Goal: Information Seeking & Learning: Check status

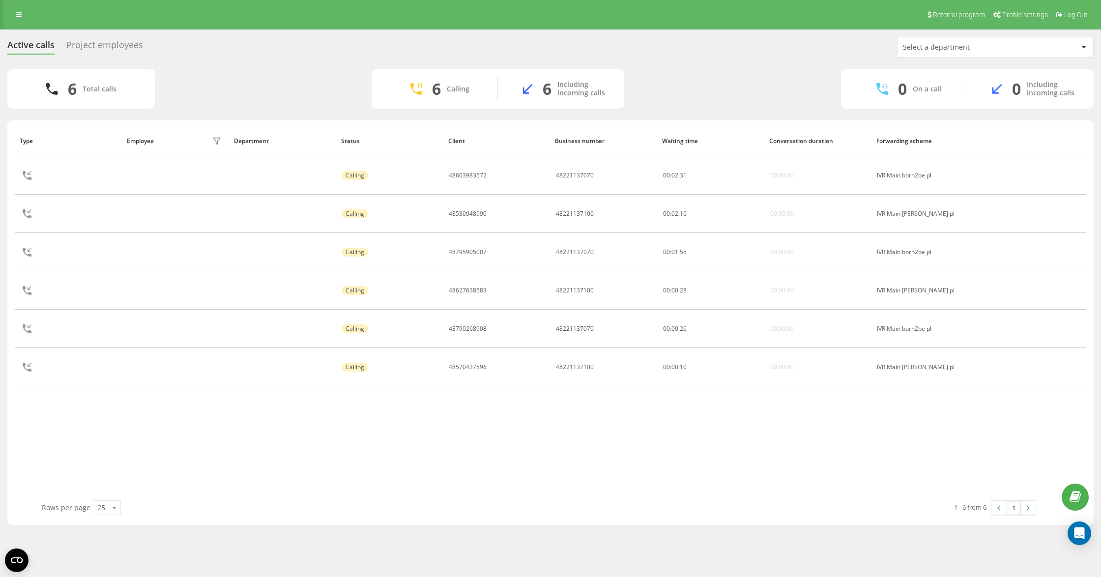
click at [622, 449] on div "Type Employee filter Department Status Client Business number Waiting time Conv…" at bounding box center [550, 312] width 1071 height 375
click at [623, 435] on div "Type Employee filter Department Status Client Business number Waiting time Conv…" at bounding box center [550, 312] width 1071 height 375
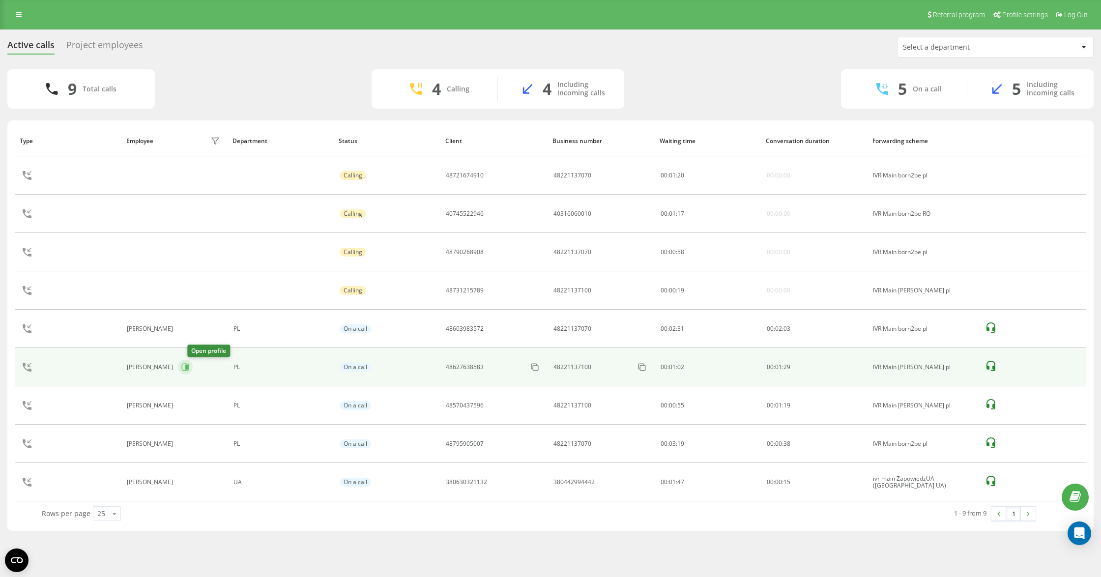
click at [193, 364] on button at bounding box center [185, 367] width 15 height 15
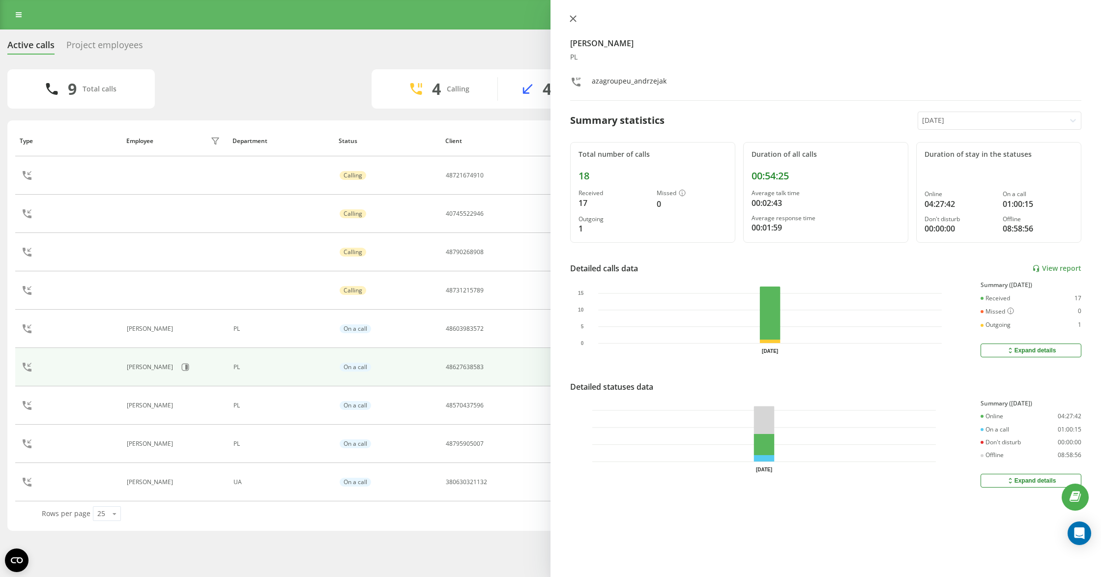
click at [577, 21] on div at bounding box center [825, 20] width 511 height 10
click at [573, 21] on icon at bounding box center [573, 18] width 7 height 7
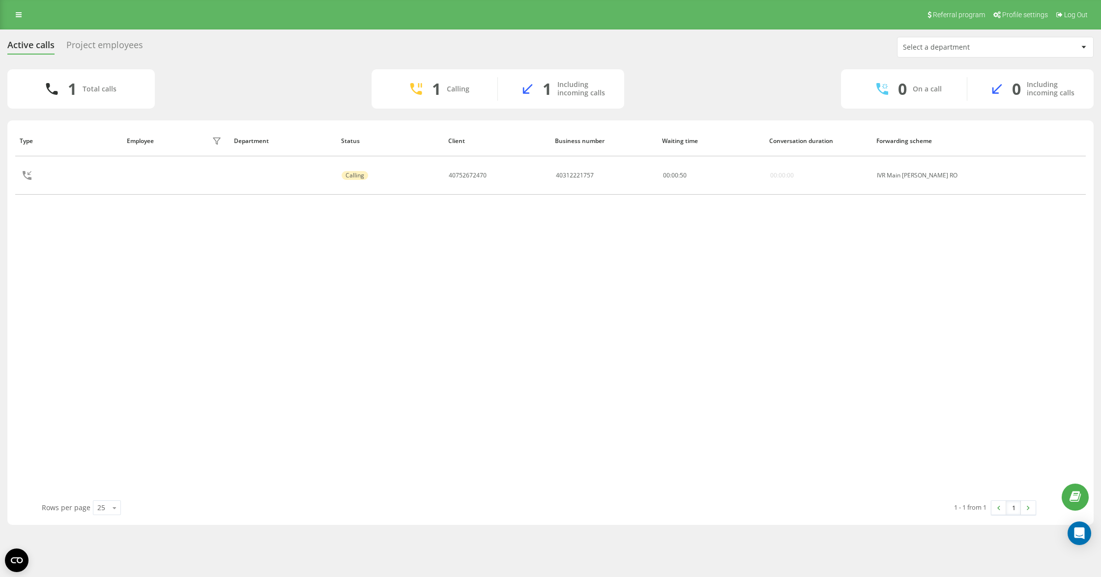
click at [617, 357] on div "Type Employee filter Department Status Client Business number Waiting time Conv…" at bounding box center [550, 312] width 1071 height 375
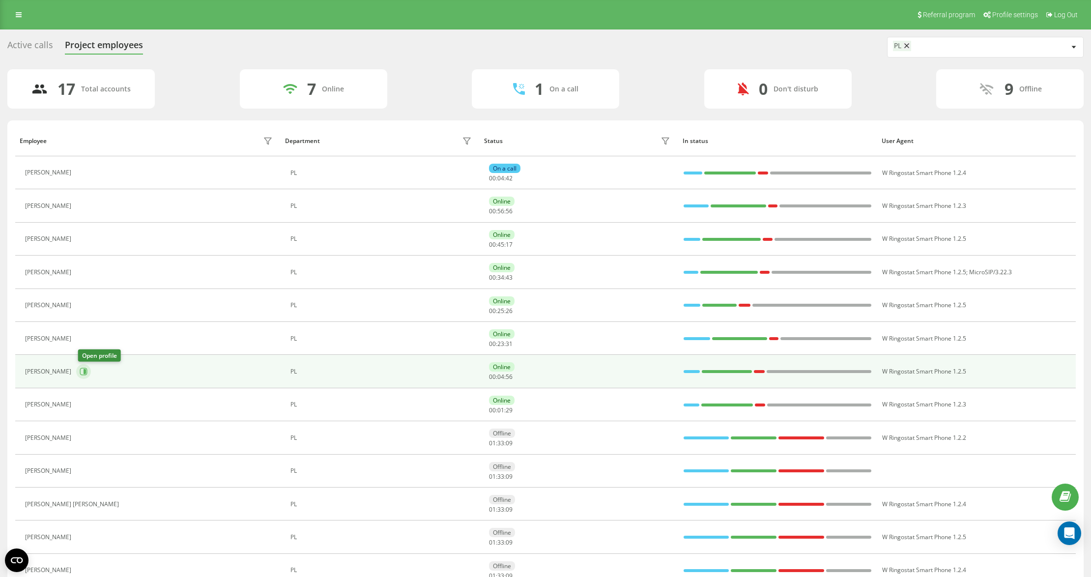
click at [84, 374] on icon at bounding box center [84, 372] width 8 height 8
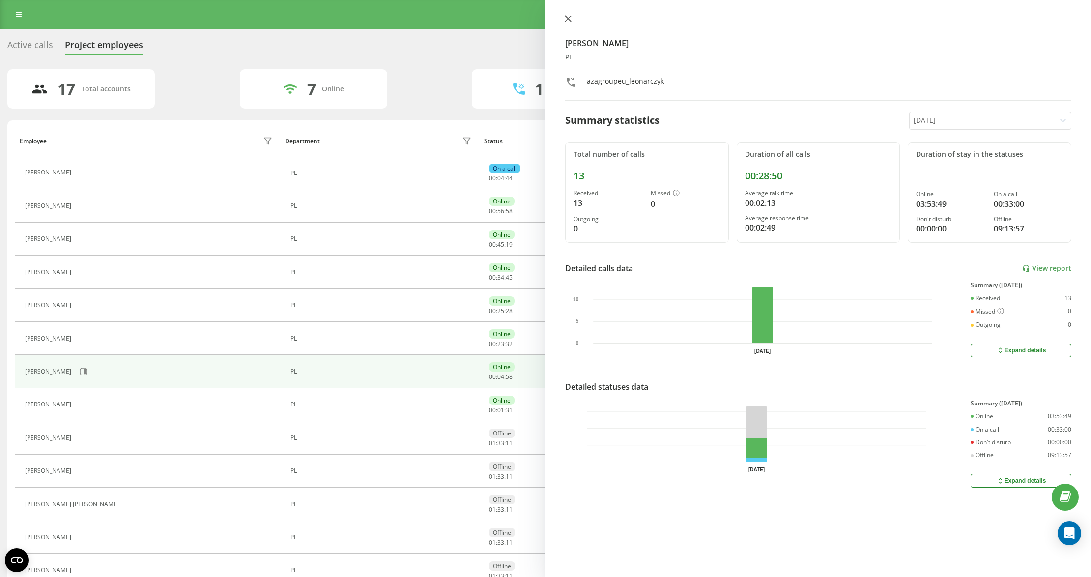
drag, startPoint x: 571, startPoint y: 14, endPoint x: 565, endPoint y: 24, distance: 11.2
click at [570, 15] on div "[PERSON_NAME] PL azagroupeu_leonarczyk Summary statistics [DATE] Total number o…" at bounding box center [819, 288] width 546 height 577
click at [563, 12] on div "Kamil Leonarczyk PL azagroupeu_leonarczyk Summary statistics Today Total number…" at bounding box center [819, 288] width 546 height 577
click at [569, 18] on icon at bounding box center [568, 19] width 6 height 6
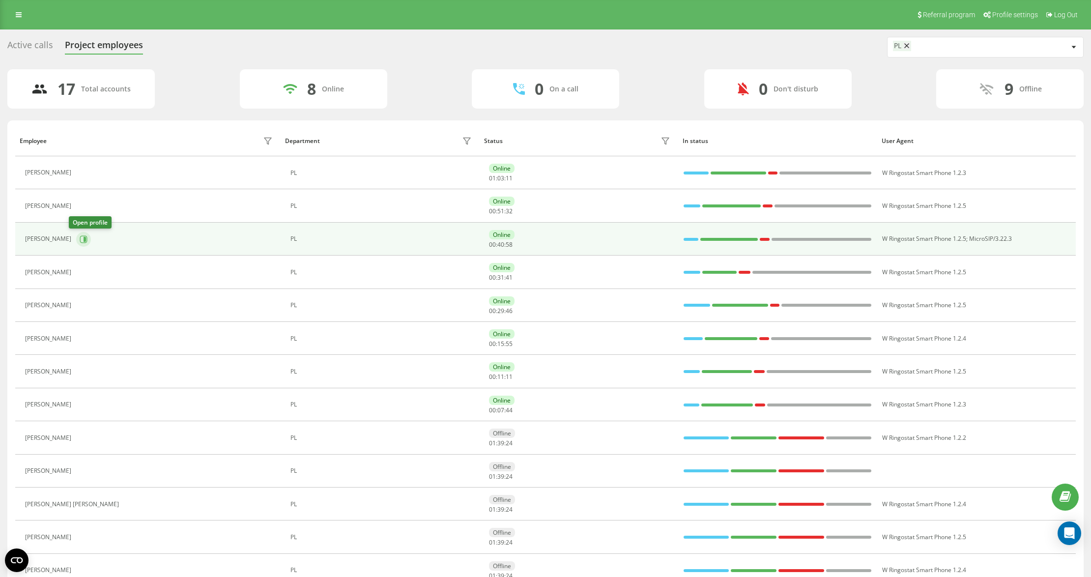
click at [80, 237] on icon at bounding box center [84, 239] width 8 height 8
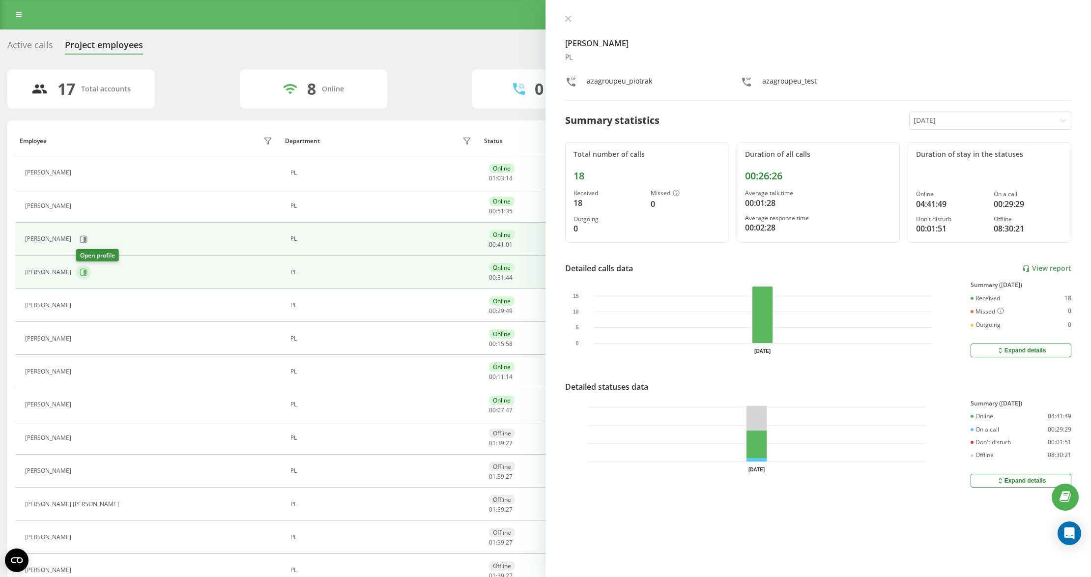
click at [80, 267] on button at bounding box center [83, 272] width 15 height 15
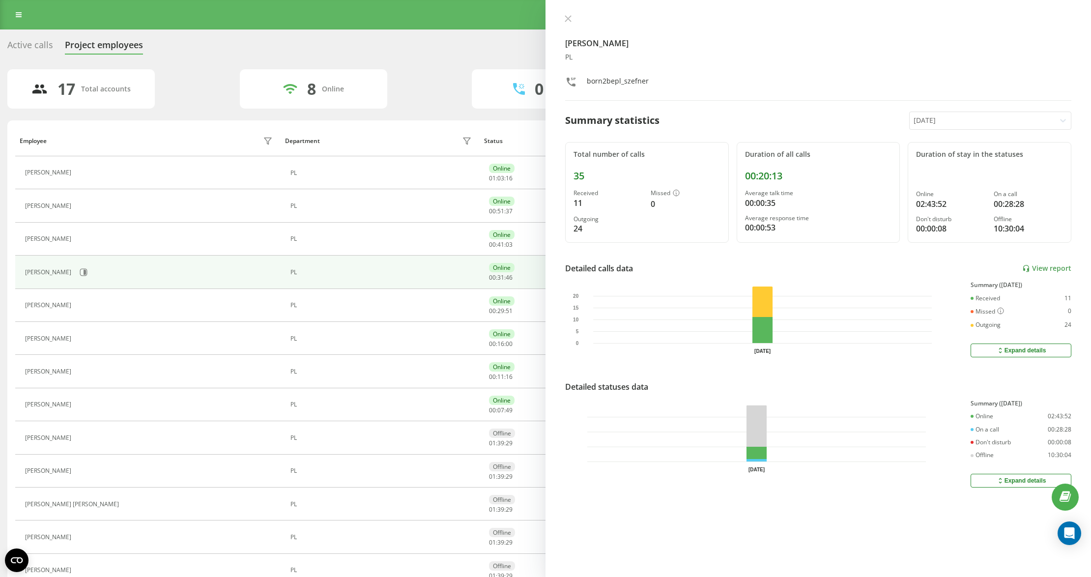
click at [567, 20] on icon at bounding box center [568, 19] width 6 height 6
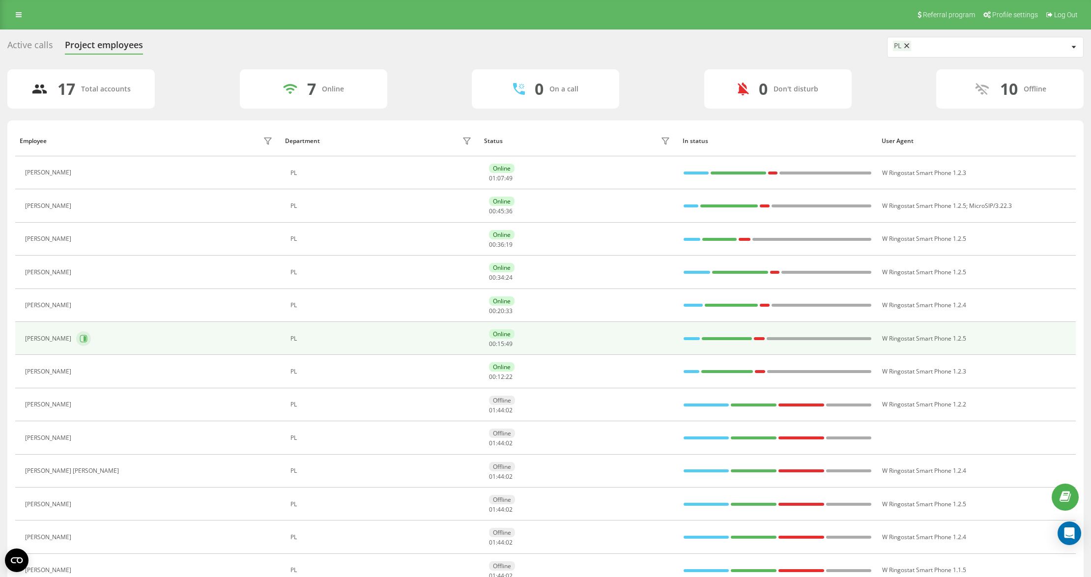
click at [81, 337] on icon at bounding box center [84, 339] width 8 height 8
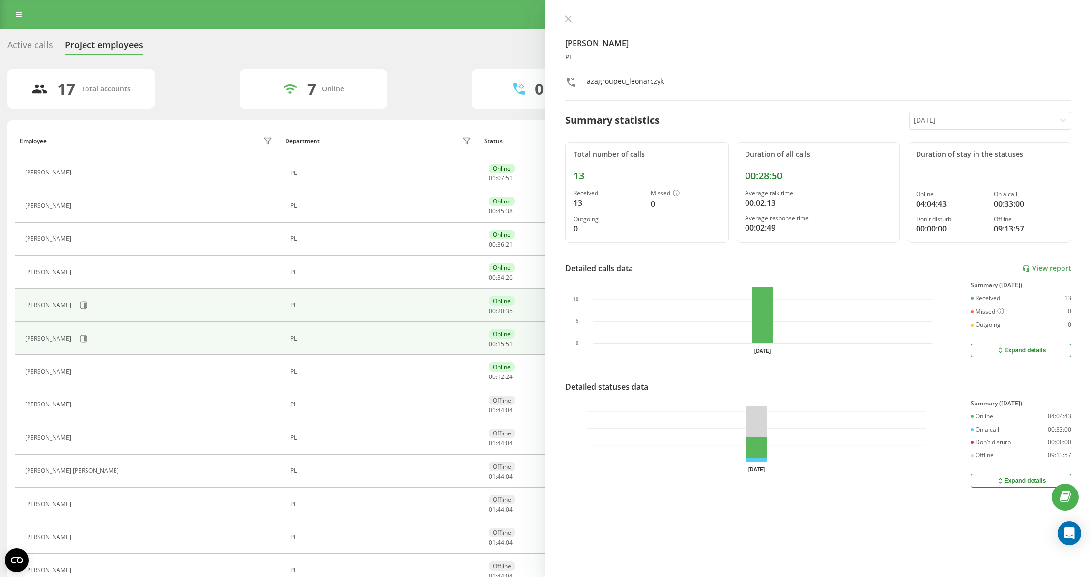
click at [74, 305] on div "[PERSON_NAME]" at bounding box center [49, 305] width 49 height 7
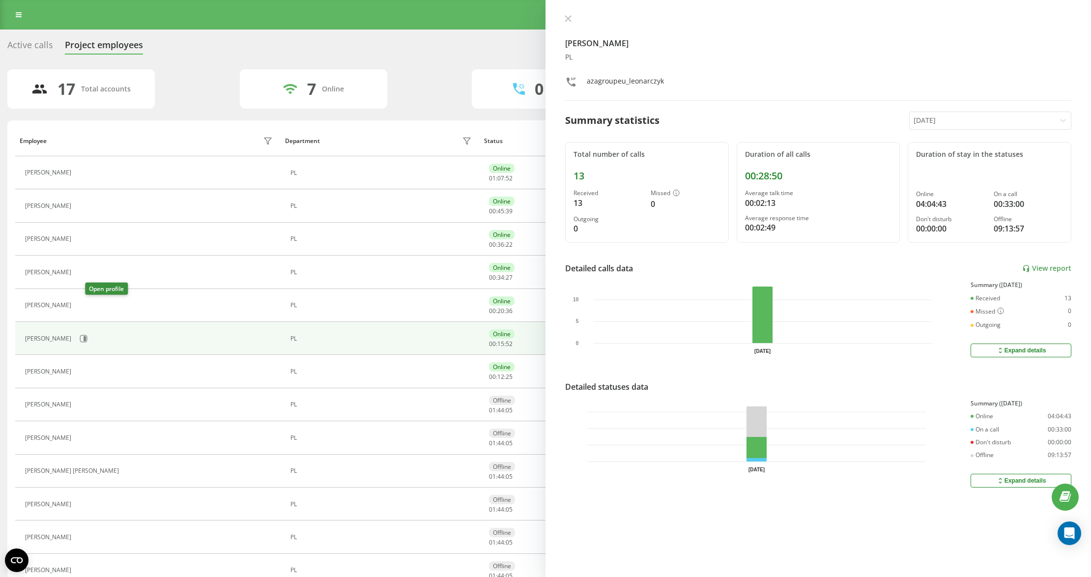
click at [86, 305] on icon at bounding box center [82, 305] width 8 height 8
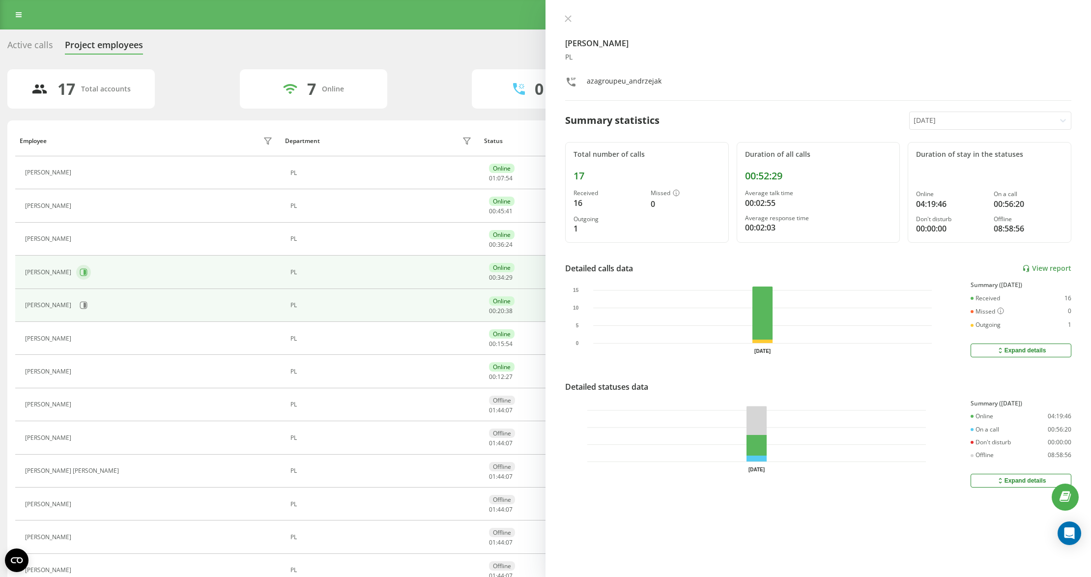
drag, startPoint x: 90, startPoint y: 265, endPoint x: 91, endPoint y: 270, distance: 6.0
click at [91, 264] on td "[PERSON_NAME]" at bounding box center [147, 272] width 265 height 33
click at [88, 270] on icon at bounding box center [84, 272] width 8 height 8
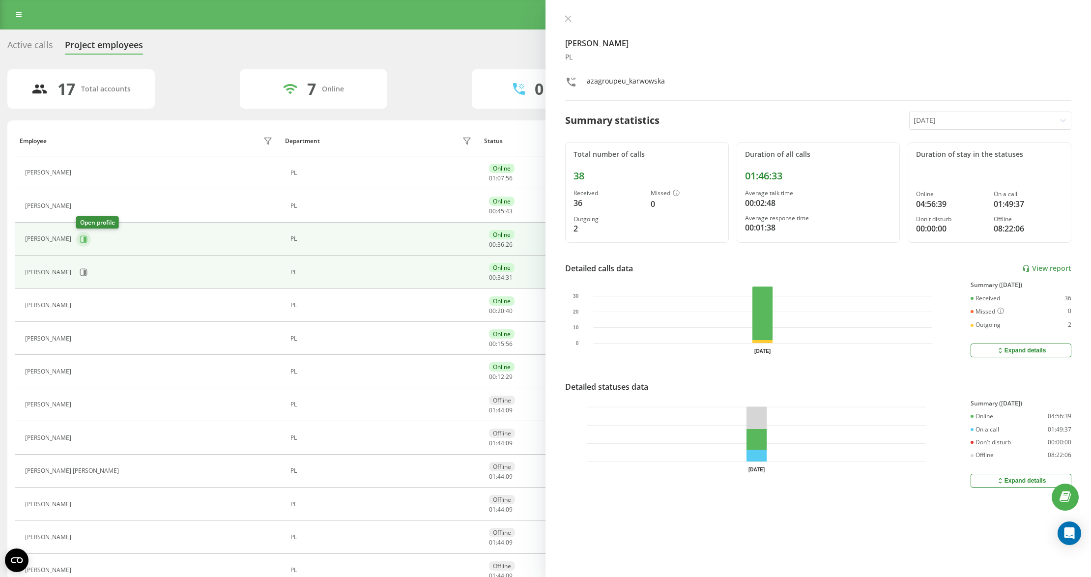
click at [84, 241] on icon at bounding box center [85, 238] width 2 height 5
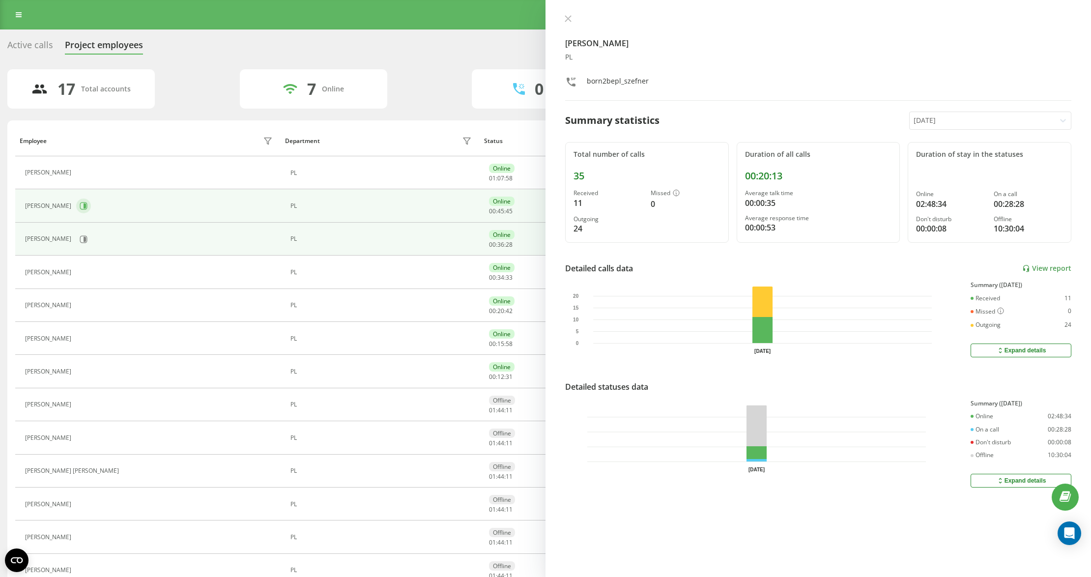
click at [80, 204] on icon at bounding box center [83, 206] width 7 height 7
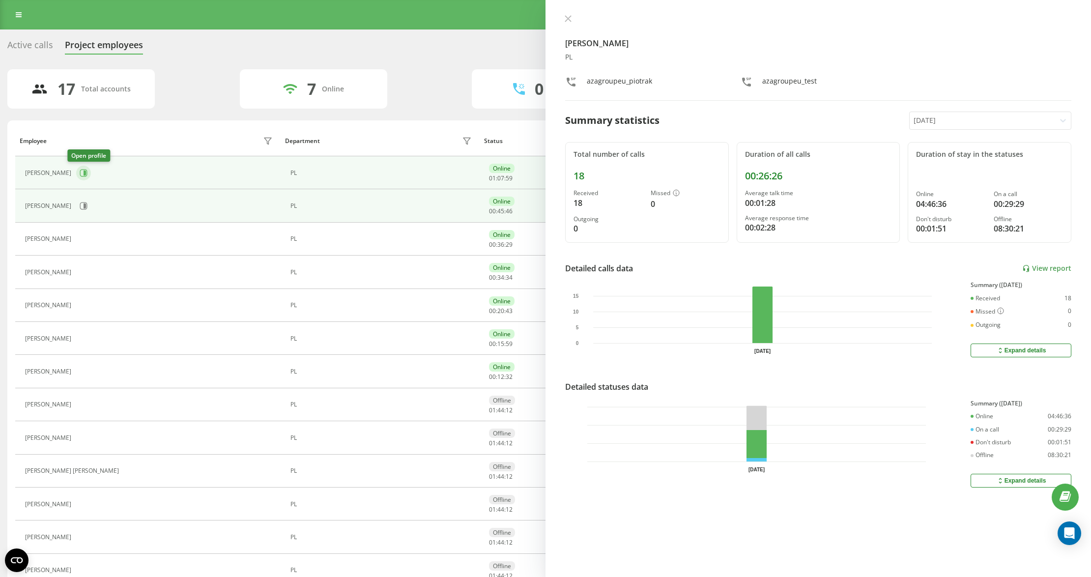
click at [80, 172] on icon at bounding box center [83, 172] width 7 height 7
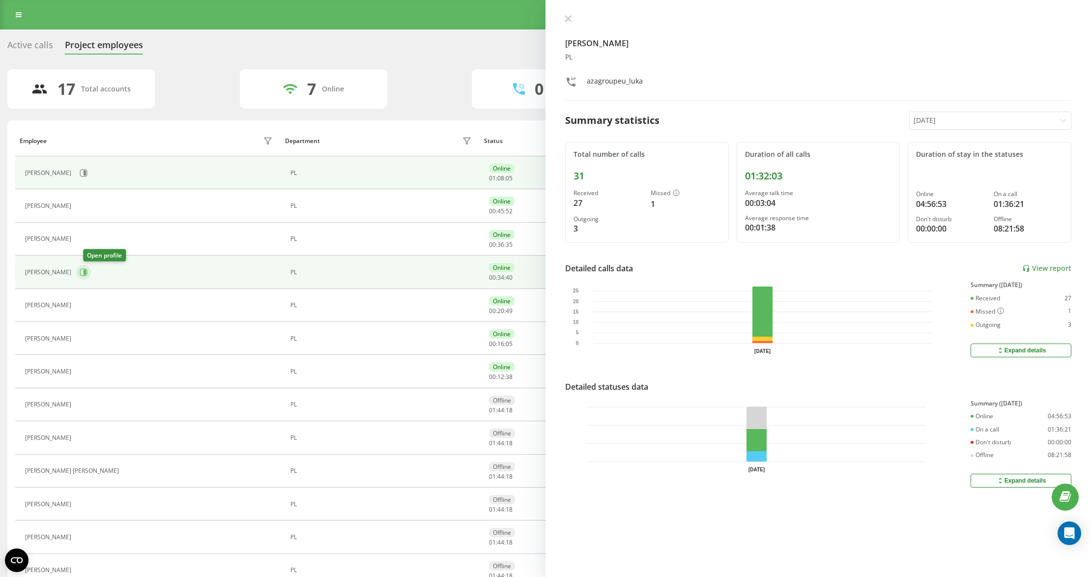
click at [86, 272] on icon at bounding box center [85, 272] width 2 height 5
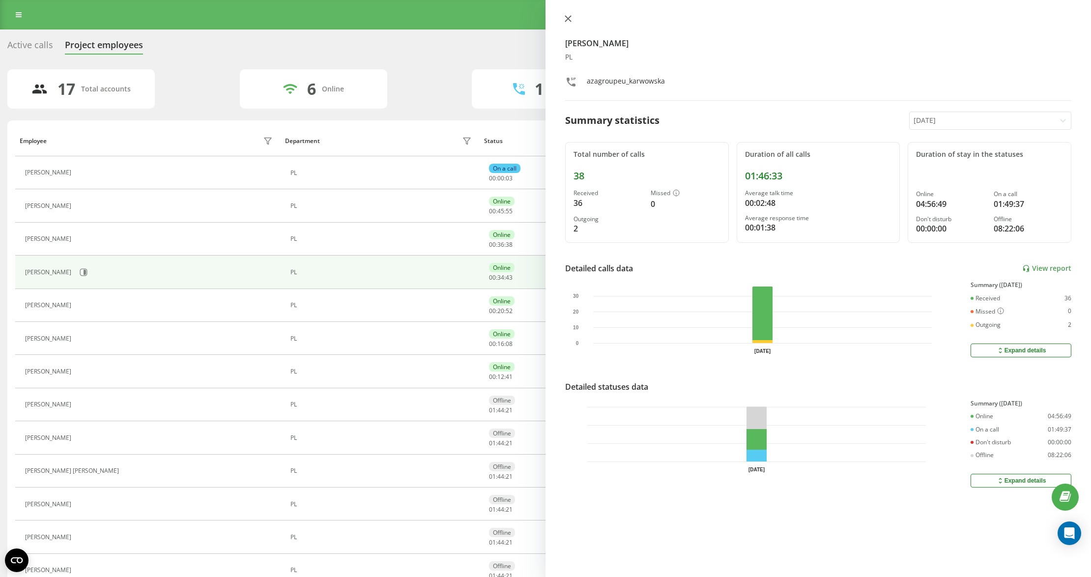
click at [569, 18] on icon at bounding box center [568, 19] width 6 height 6
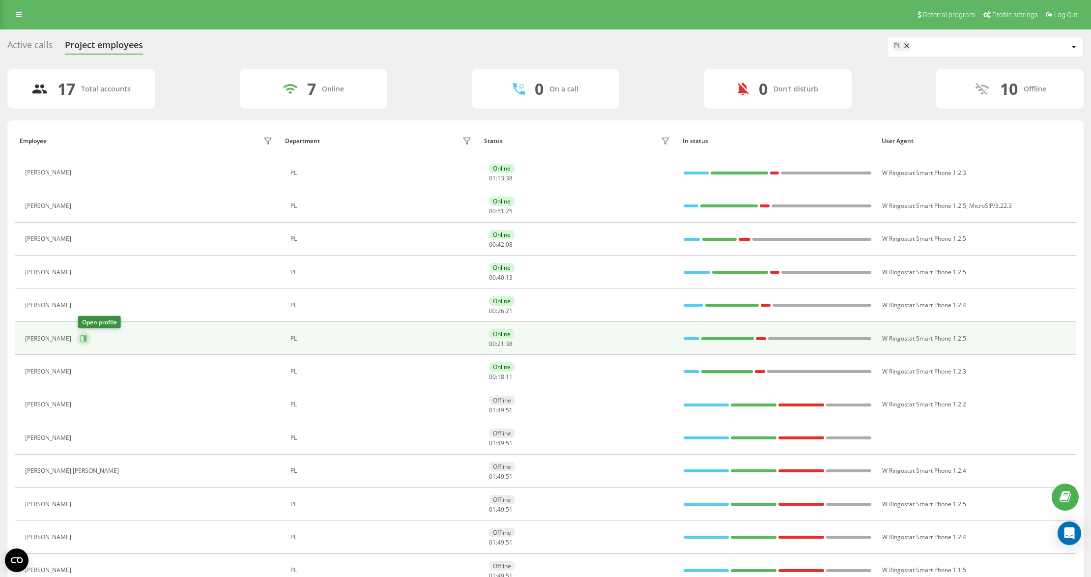
click at [88, 335] on icon at bounding box center [84, 339] width 8 height 8
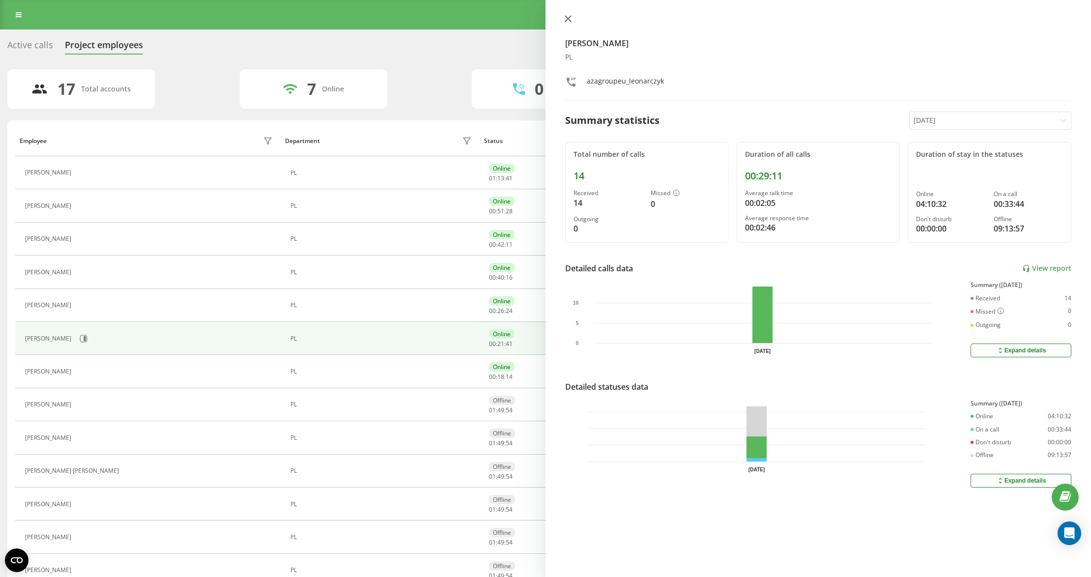
click at [571, 15] on icon at bounding box center [568, 18] width 7 height 7
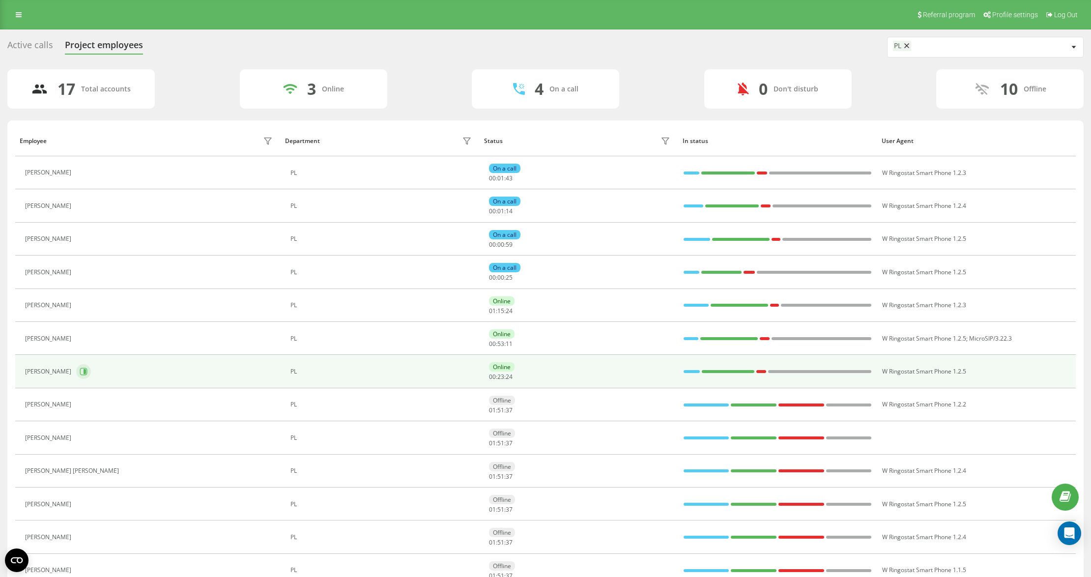
click at [86, 372] on icon at bounding box center [85, 371] width 2 height 5
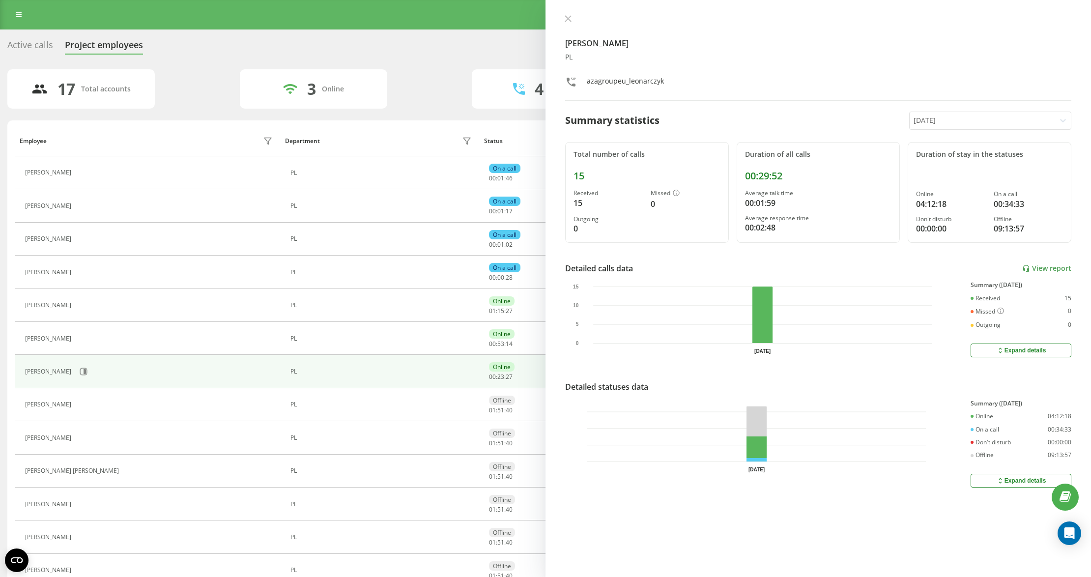
click at [567, 25] on div "Kamil Leonarczyk PL azagroupeu_leonarczyk" at bounding box center [818, 58] width 506 height 86
click at [567, 16] on icon at bounding box center [568, 18] width 7 height 7
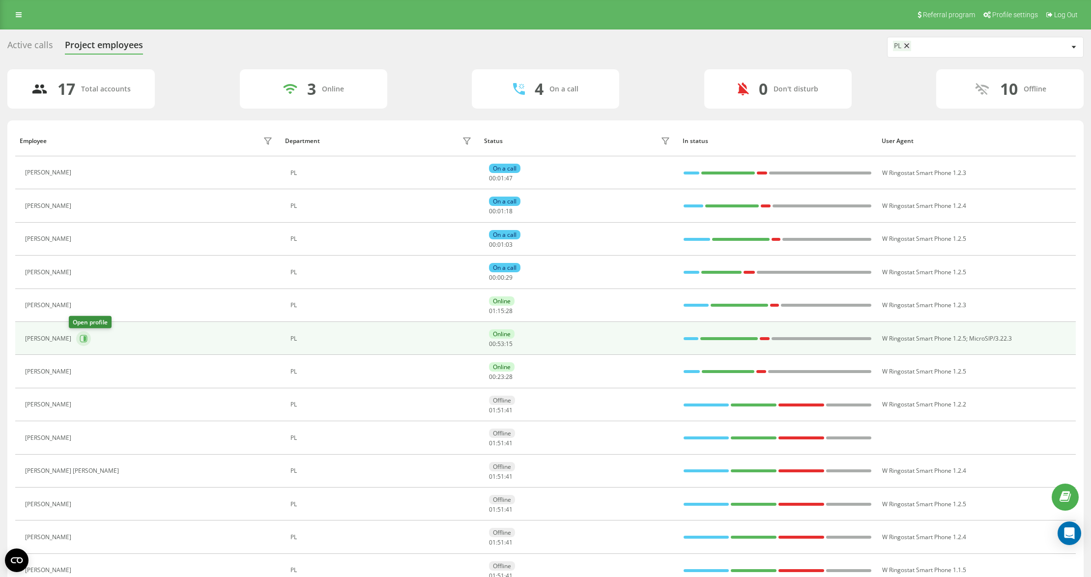
click at [80, 340] on icon at bounding box center [84, 339] width 8 height 8
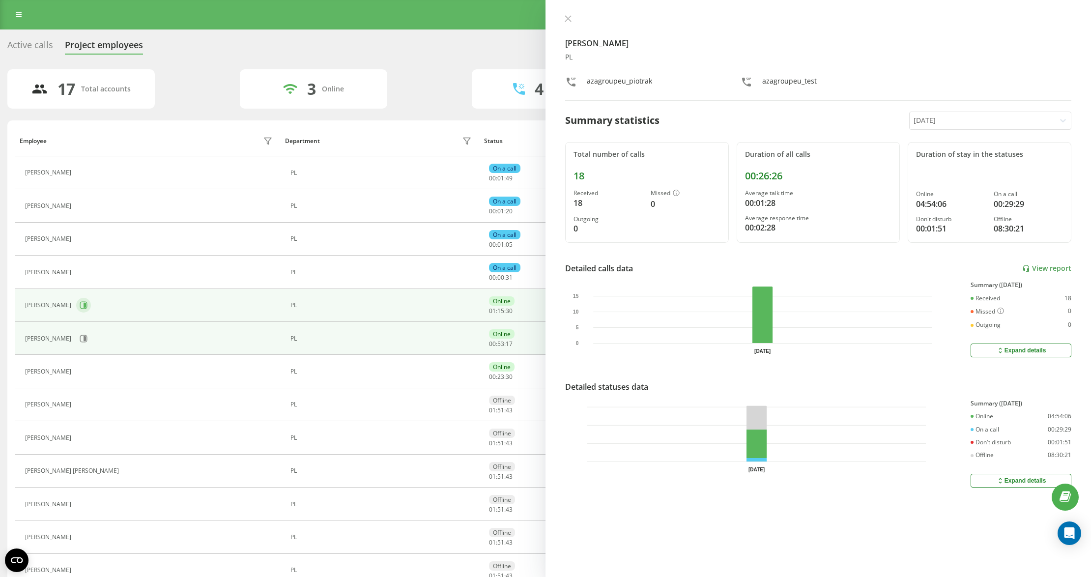
click at [76, 312] on button at bounding box center [83, 305] width 15 height 15
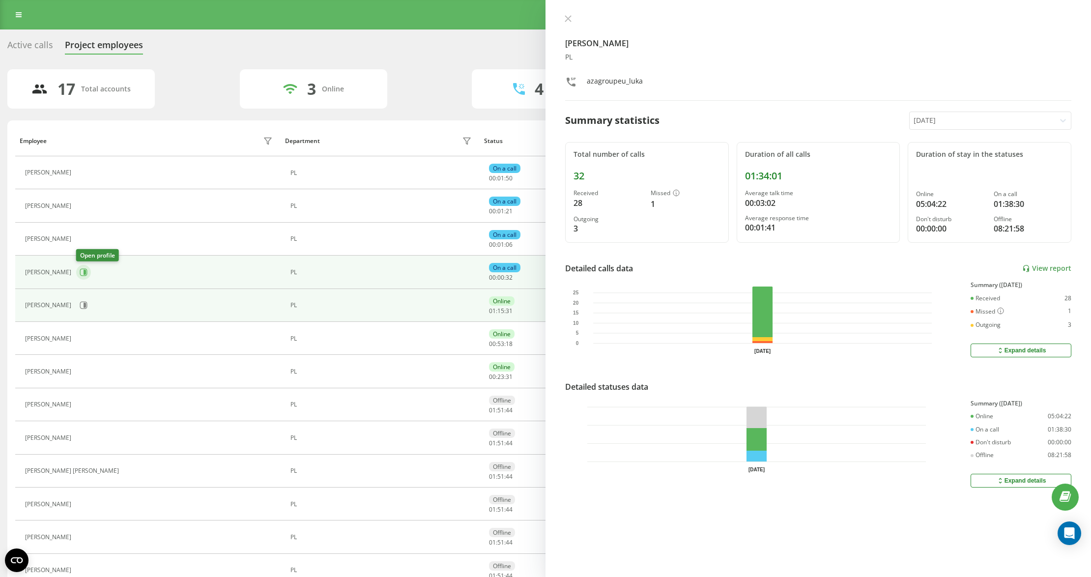
click at [79, 268] on button at bounding box center [83, 272] width 15 height 15
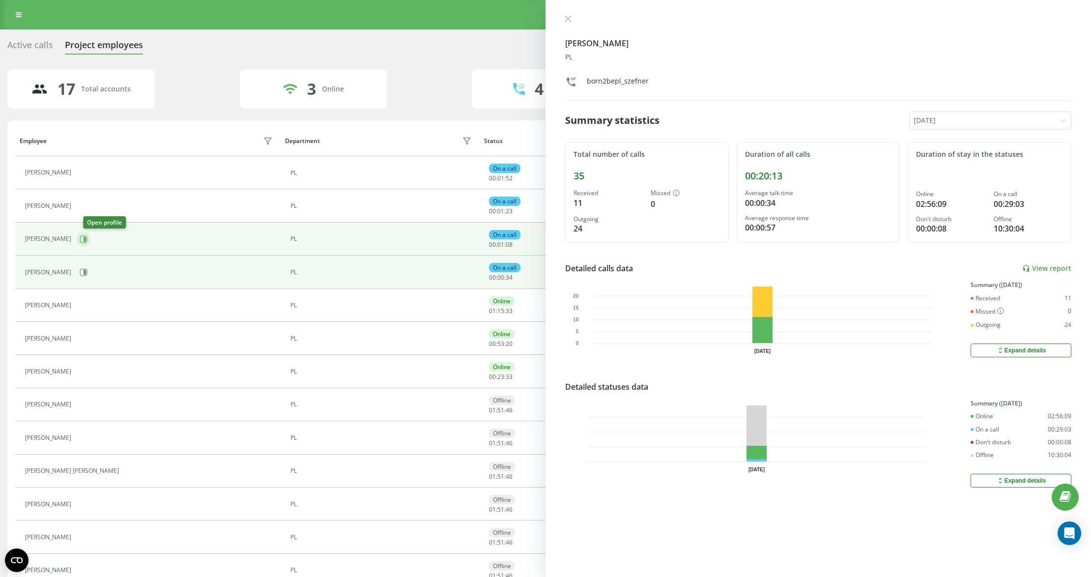
click at [87, 239] on icon at bounding box center [84, 239] width 8 height 8
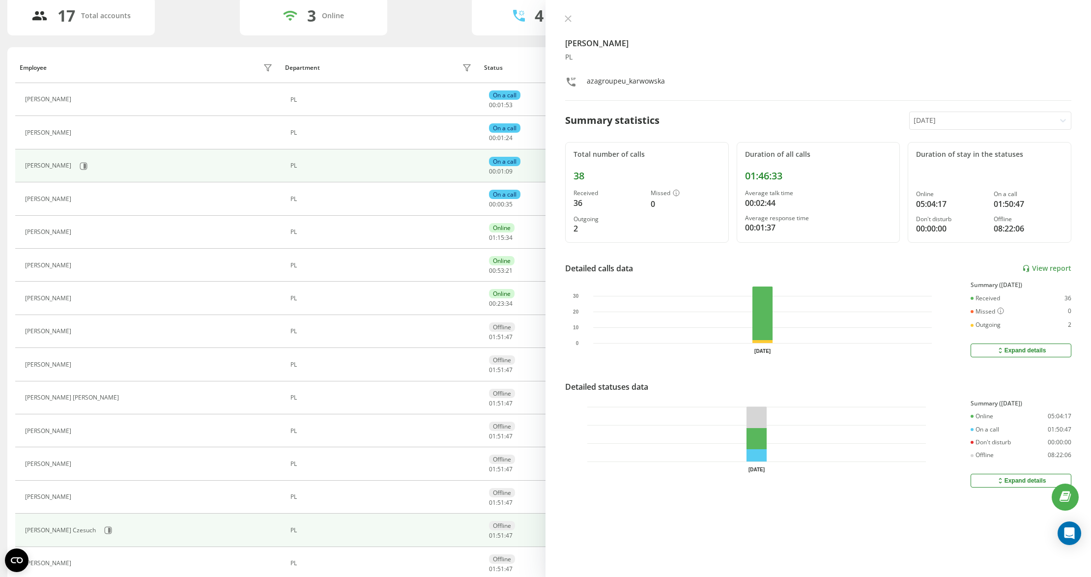
scroll to position [183, 0]
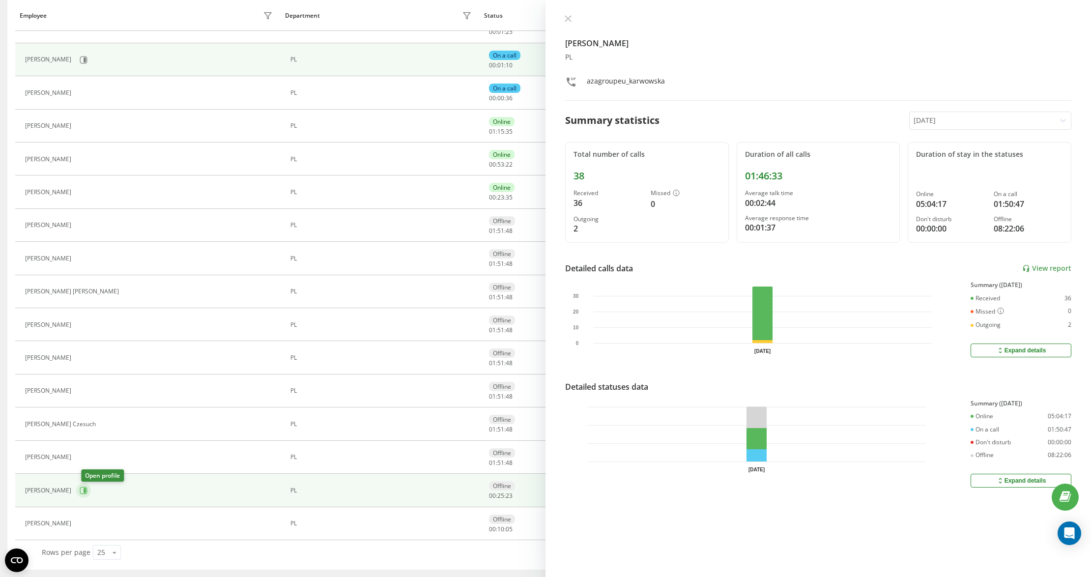
click at [86, 489] on icon at bounding box center [85, 490] width 2 height 5
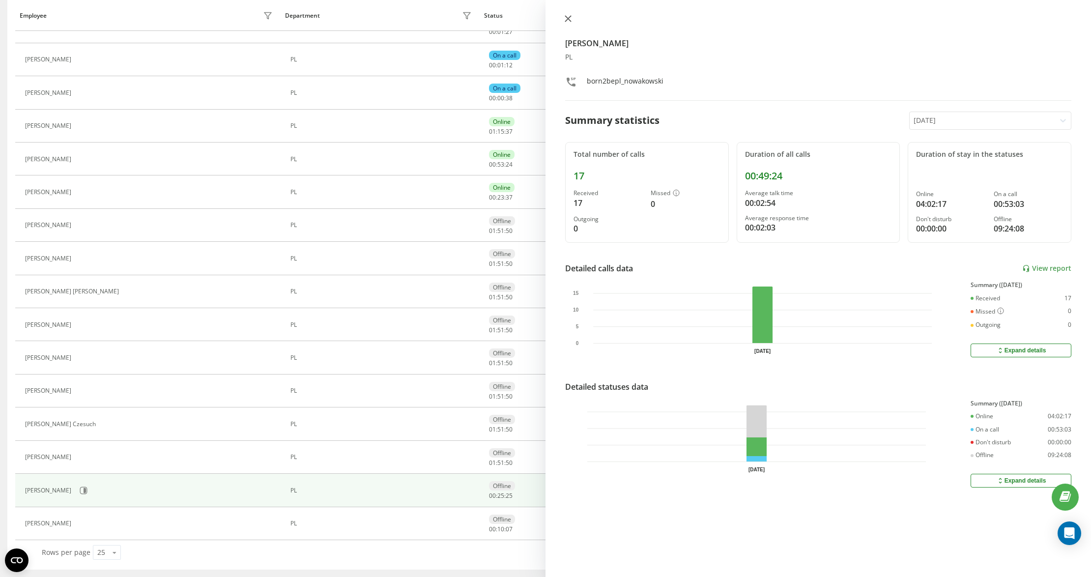
click at [568, 20] on icon at bounding box center [568, 18] width 7 height 7
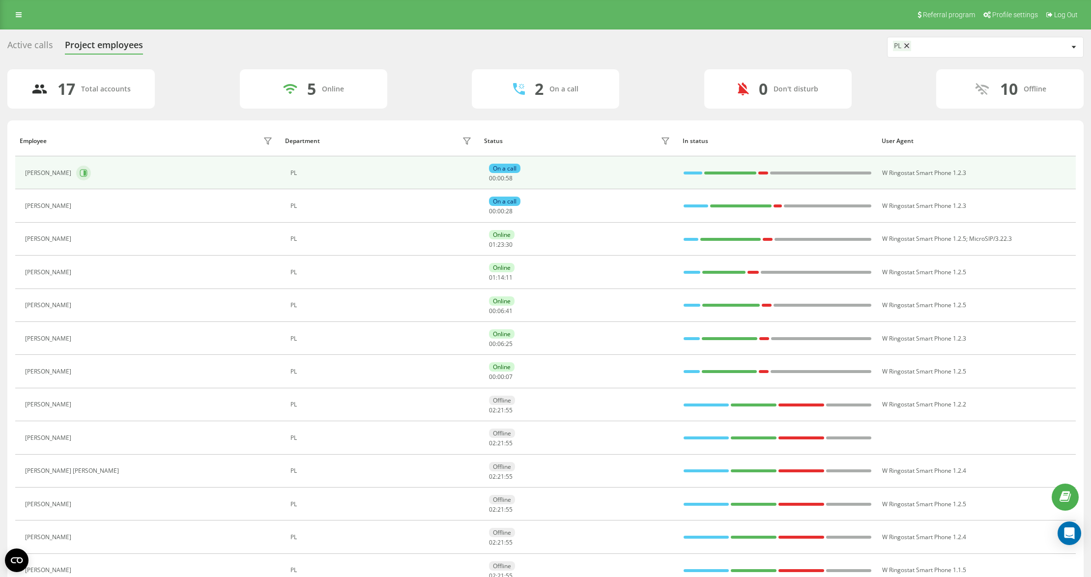
click at [86, 179] on button at bounding box center [83, 173] width 15 height 15
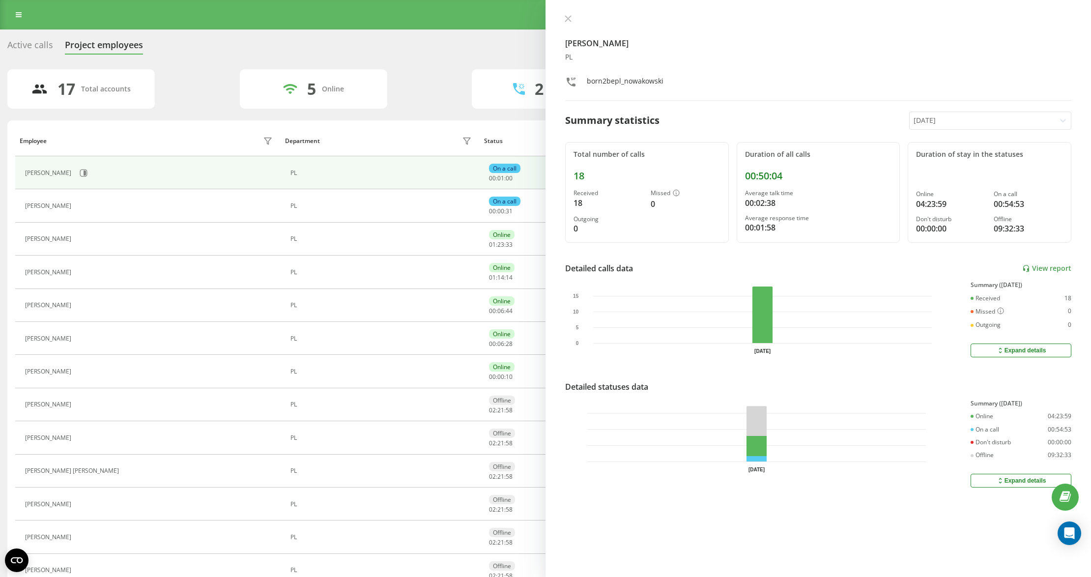
click at [81, 369] on button at bounding box center [82, 373] width 12 height 14
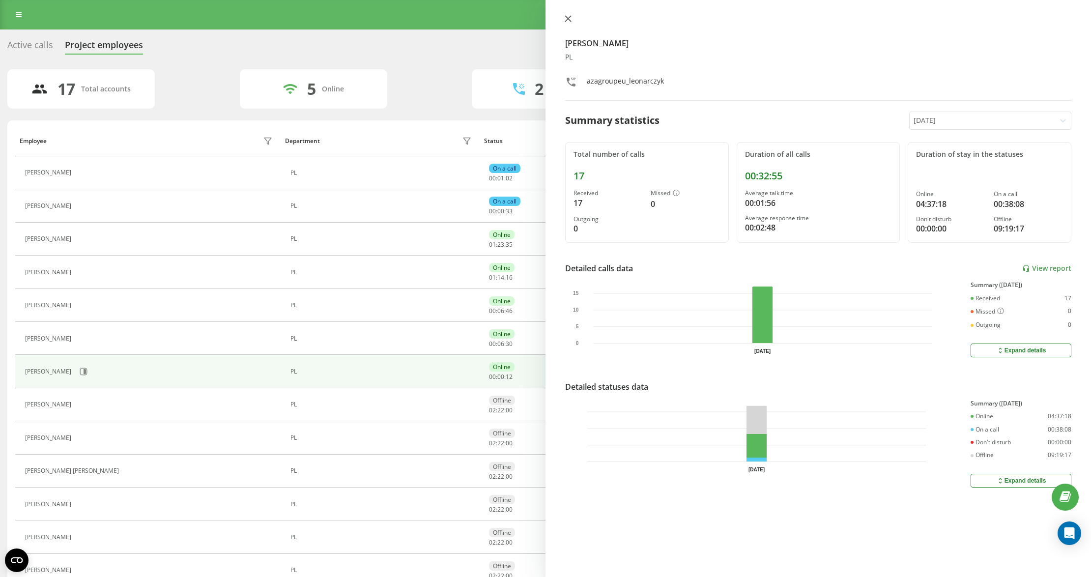
click at [565, 18] on icon at bounding box center [568, 18] width 7 height 7
